Goal: Find specific page/section: Find specific page/section

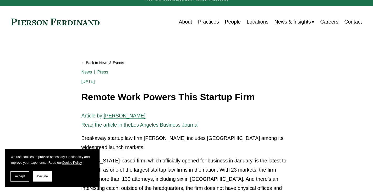
scroll to position [10, 0]
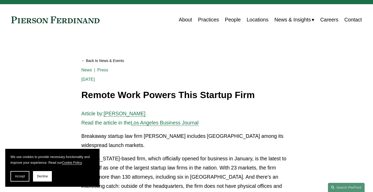
click at [331, 19] on link "Careers" at bounding box center [330, 20] width 18 height 10
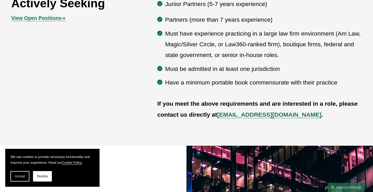
scroll to position [300, 0]
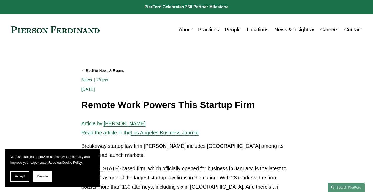
click at [337, 29] on link "Careers" at bounding box center [330, 30] width 18 height 10
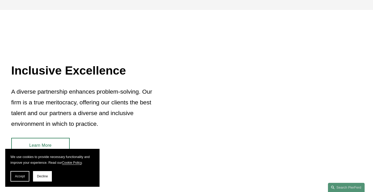
scroll to position [242, 0]
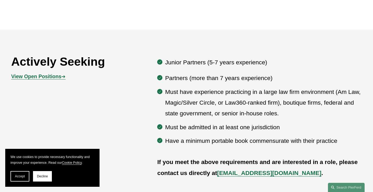
click at [56, 78] on strong "View Open Positions" at bounding box center [36, 77] width 50 height 6
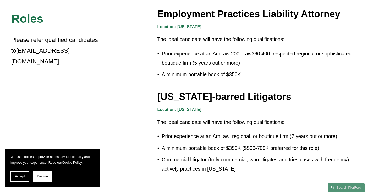
scroll to position [906, 0]
